Goal: Transaction & Acquisition: Book appointment/travel/reservation

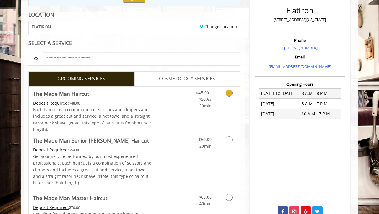
click at [218, 101] on div "Grooming services" at bounding box center [228, 97] width 24 height 23
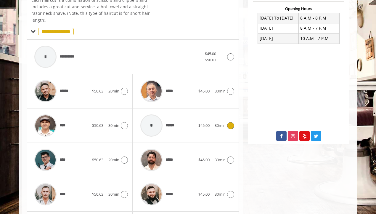
scroll to position [174, 0]
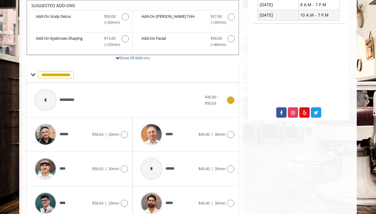
click at [169, 98] on div "**********" at bounding box center [117, 100] width 173 height 28
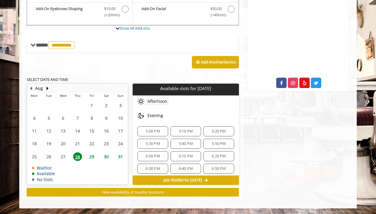
scroll to position [0, 0]
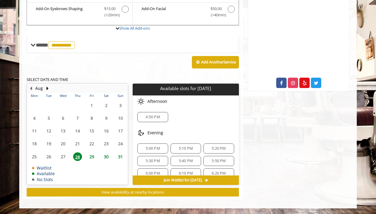
click at [158, 120] on div "4:50 PM" at bounding box center [152, 117] width 30 height 10
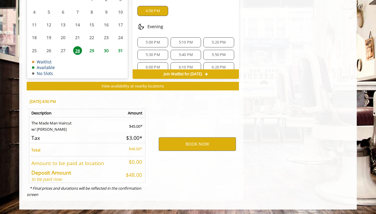
scroll to position [311, 0]
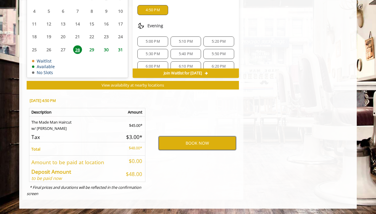
click at [198, 146] on button "BOOK NOW" at bounding box center [197, 143] width 77 height 14
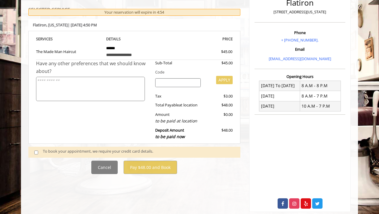
scroll to position [96, 0]
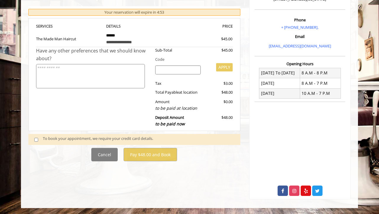
click at [41, 139] on span at bounding box center [38, 139] width 17 height 8
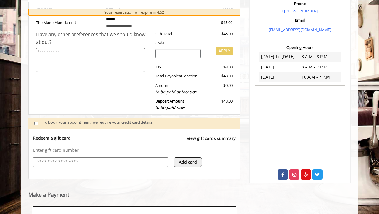
scroll to position [203, 0]
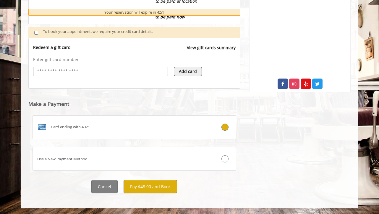
click at [85, 72] on input "text" at bounding box center [100, 71] width 128 height 7
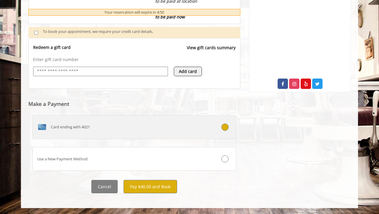
click at [145, 131] on div "Card ending with 4021" at bounding box center [117, 126] width 169 height 9
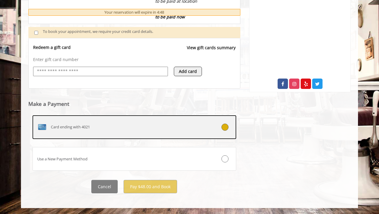
click at [148, 124] on div "Card ending with 4021" at bounding box center [117, 126] width 169 height 9
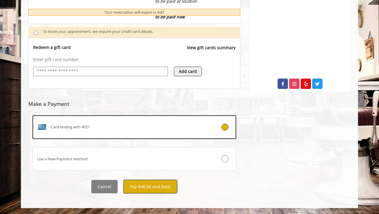
click at [156, 184] on button "Pay $48.00 and Book" at bounding box center [151, 186] width 54 height 13
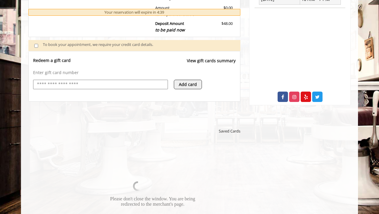
scroll to position [330, 0]
